Goal: Navigation & Orientation: Find specific page/section

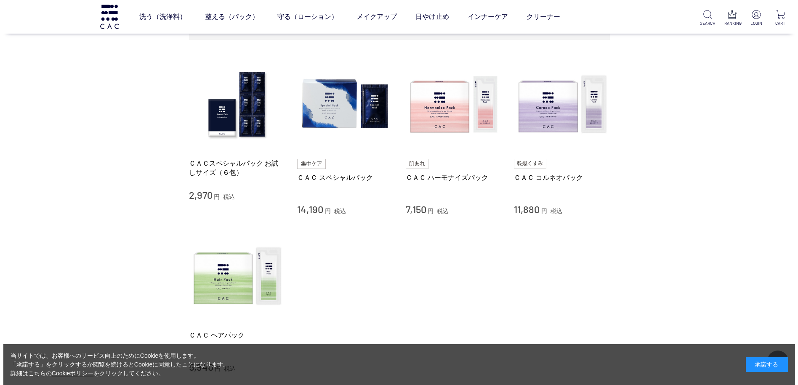
scroll to position [84, 0]
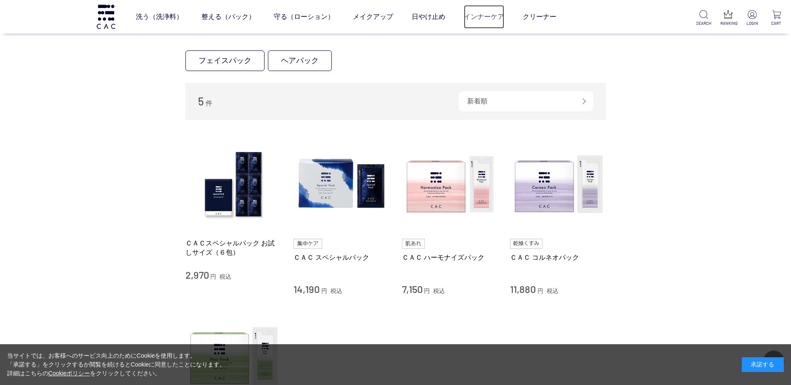
click at [486, 20] on link "インナーケア" at bounding box center [484, 17] width 40 height 24
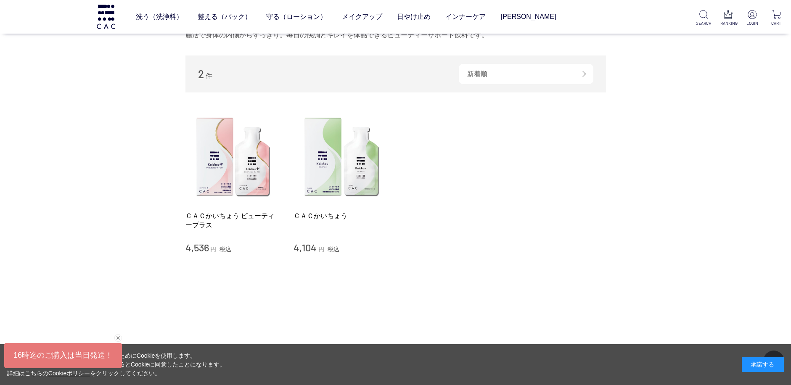
scroll to position [126, 0]
